Goal: Use online tool/utility: Utilize a website feature to perform a specific function

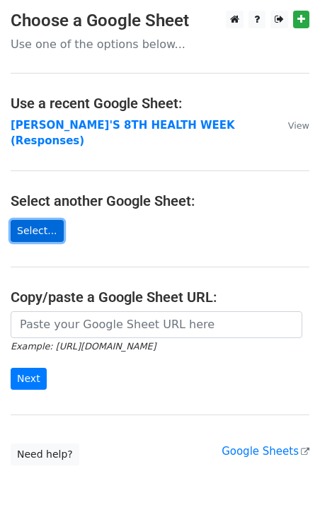
click at [48, 220] on link "Select..." at bounding box center [37, 231] width 53 height 22
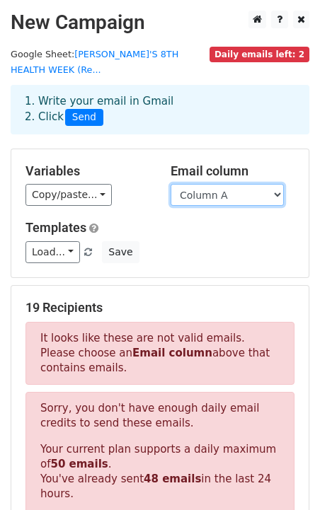
click at [244, 198] on select "Column A Column B Column C Column D Column E Column F Column G" at bounding box center [227, 195] width 113 height 22
click at [219, 197] on select "Column A Column B Column C Column D Column E Column F Column G" at bounding box center [227, 195] width 113 height 22
select select "Column B"
click at [171, 185] on select "Column A Column B Column C Column D Column E Column F Column G" at bounding box center [227, 195] width 113 height 22
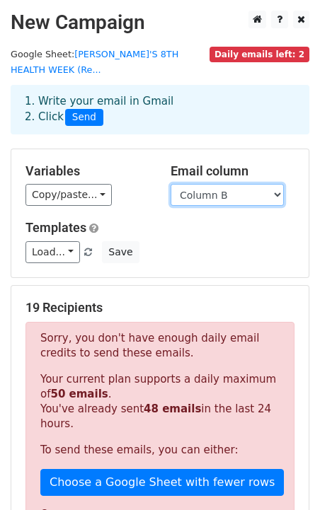
click at [217, 199] on select "Column A Column B Column C Column D Column E Column F Column G" at bounding box center [227, 195] width 113 height 22
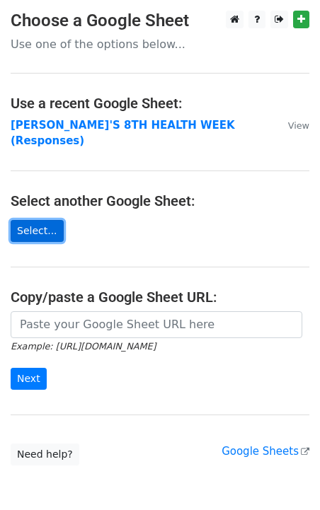
click at [46, 220] on link "Select..." at bounding box center [37, 231] width 53 height 22
